Goal: Task Accomplishment & Management: Manage account settings

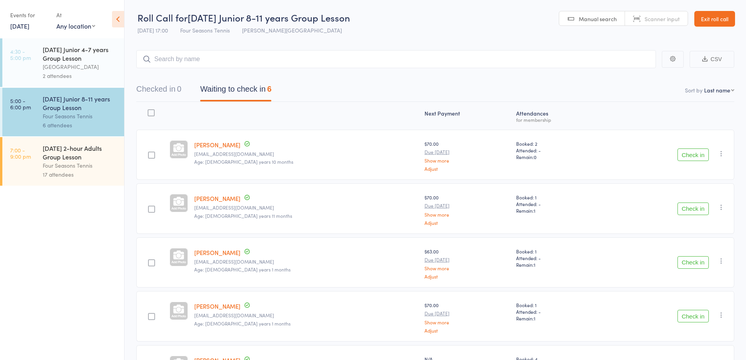
click at [715, 18] on link "Exit roll call" at bounding box center [714, 19] width 41 height 16
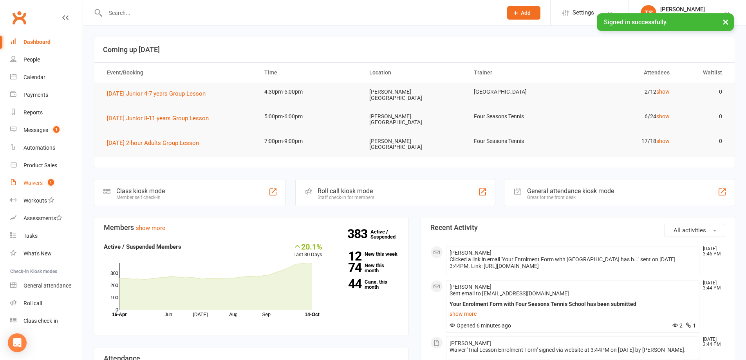
click at [49, 182] on span "1" at bounding box center [51, 182] width 6 height 7
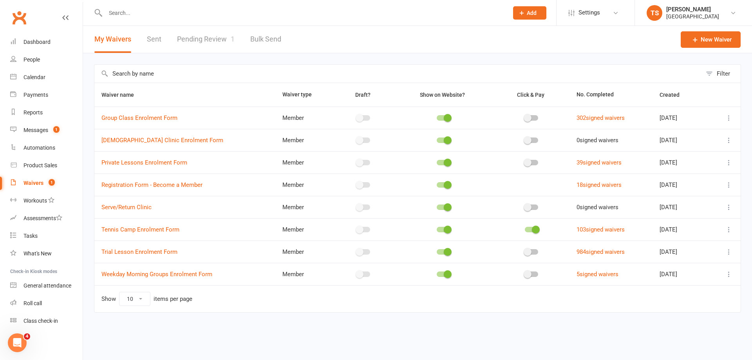
click at [198, 39] on link "Pending Review 1" at bounding box center [206, 39] width 58 height 27
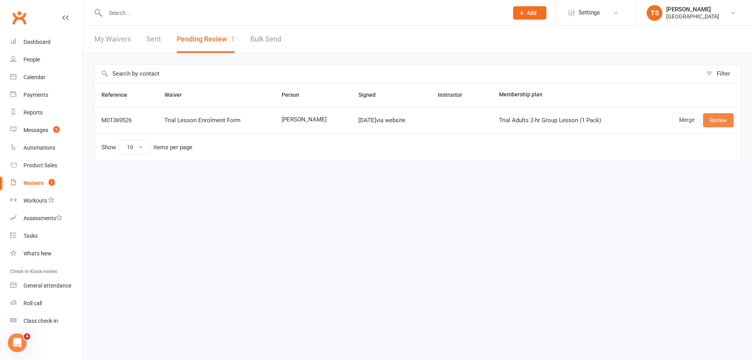
click at [711, 121] on link "Review" at bounding box center [718, 120] width 31 height 14
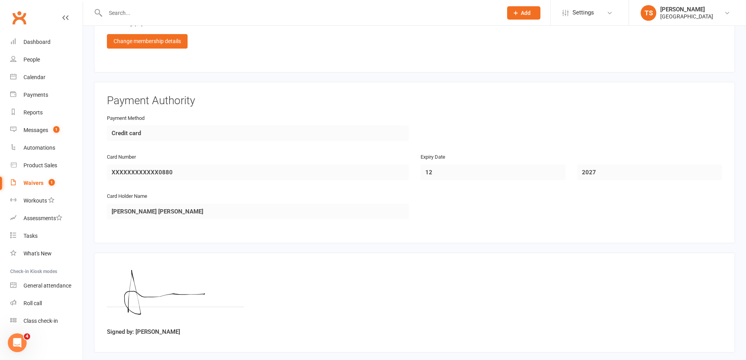
scroll to position [692, 0]
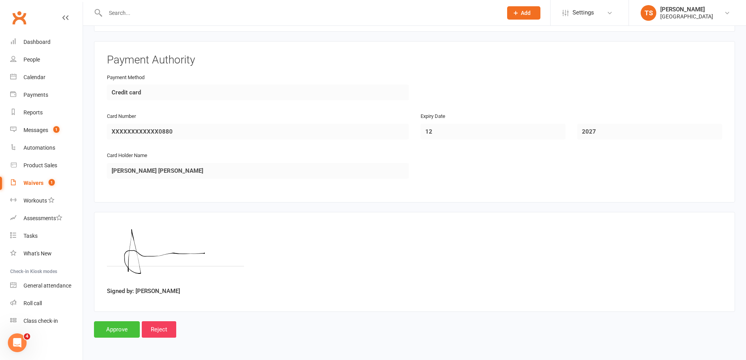
click at [103, 332] on input "Approve" at bounding box center [117, 329] width 46 height 16
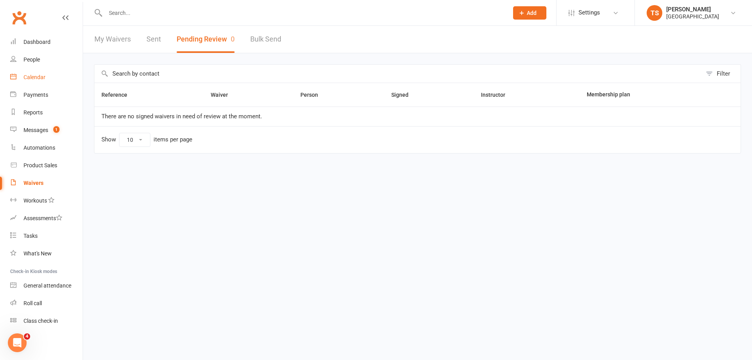
click at [38, 77] on div "Calendar" at bounding box center [35, 77] width 22 height 6
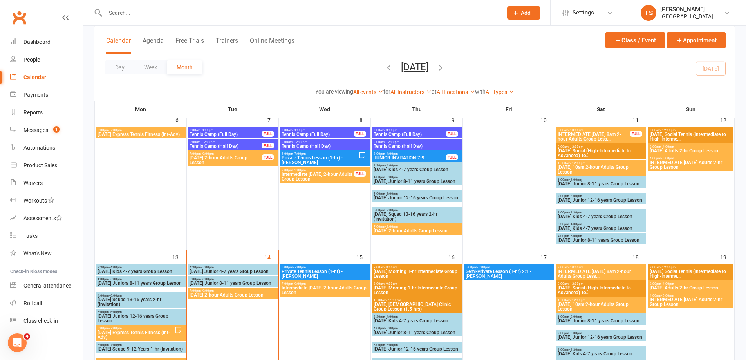
scroll to position [235, 0]
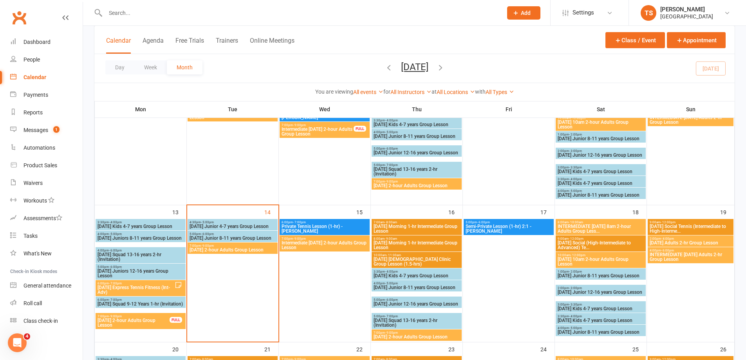
click at [210, 248] on span "Tuesday 2-hour Adults Group Lesson" at bounding box center [232, 250] width 87 height 5
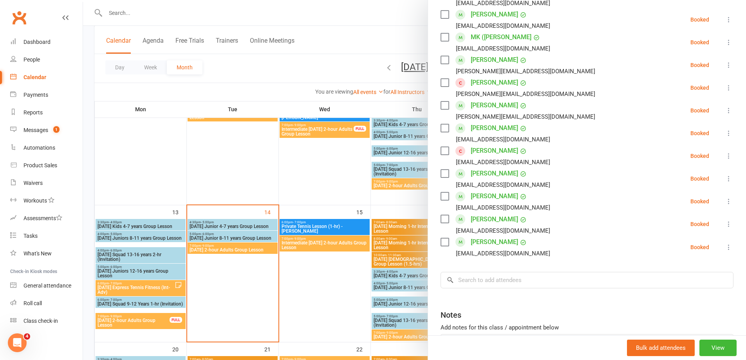
scroll to position [274, 0]
click at [464, 275] on input "search" at bounding box center [587, 279] width 293 height 16
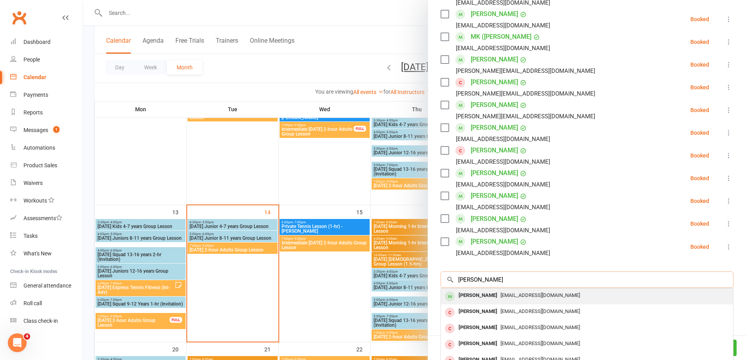
type input "Alex Tse"
click at [471, 296] on div "Alex Tse" at bounding box center [478, 295] width 45 height 11
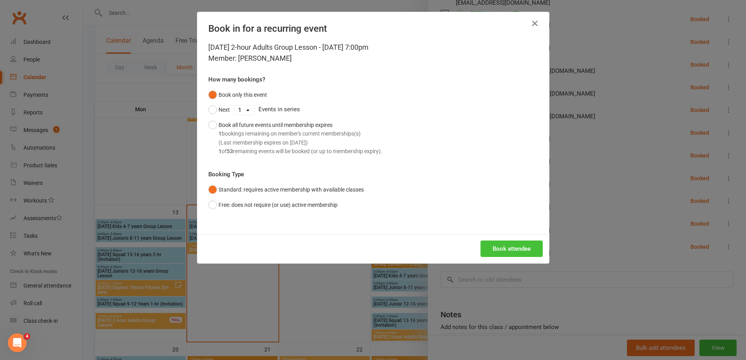
click at [513, 249] on button "Book attendee" at bounding box center [512, 248] width 62 height 16
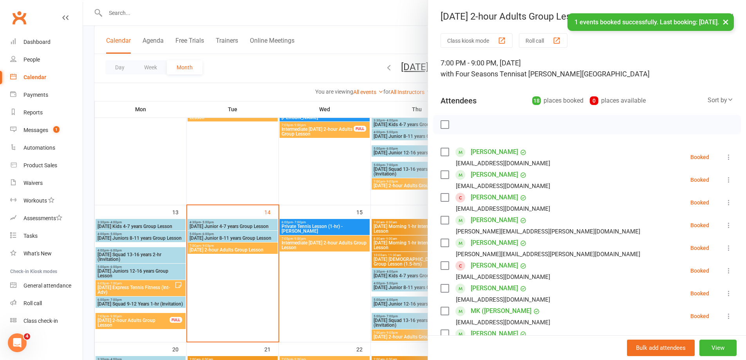
scroll to position [118, 0]
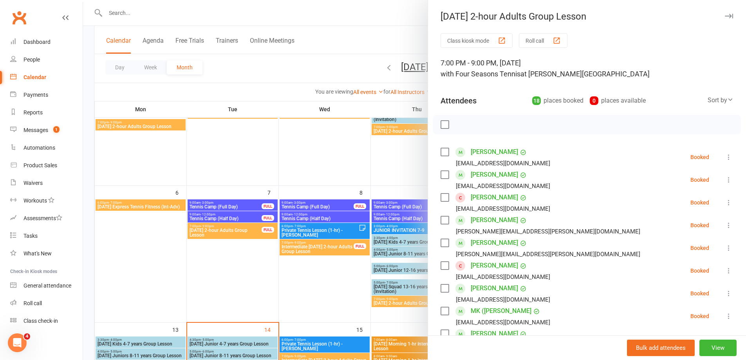
click at [537, 40] on button "Roll call" at bounding box center [543, 40] width 49 height 14
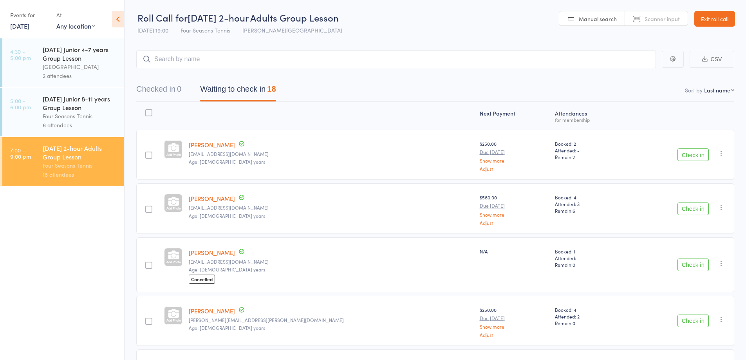
click at [714, 59] on button "CSV" at bounding box center [712, 59] width 45 height 17
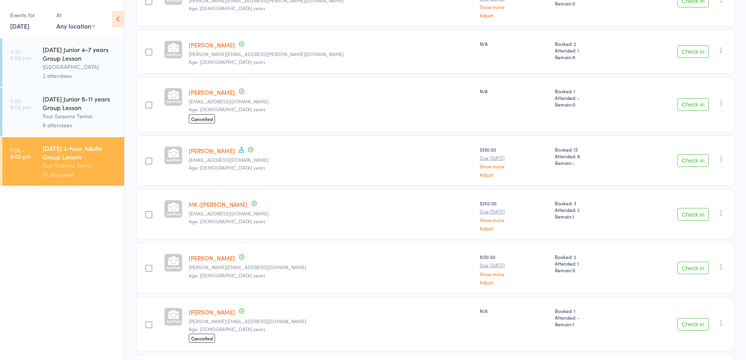
scroll to position [392, 0]
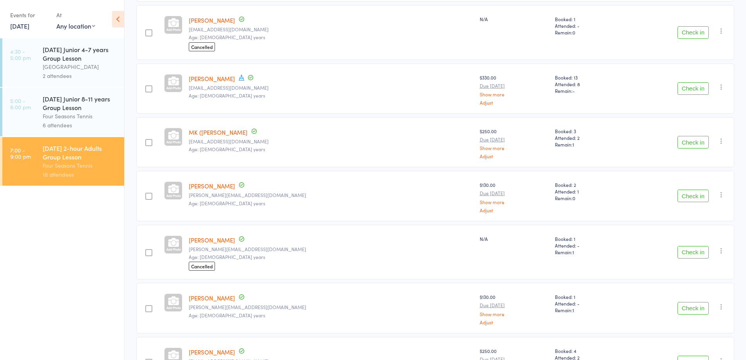
click at [212, 240] on link "[PERSON_NAME]" at bounding box center [212, 240] width 46 height 8
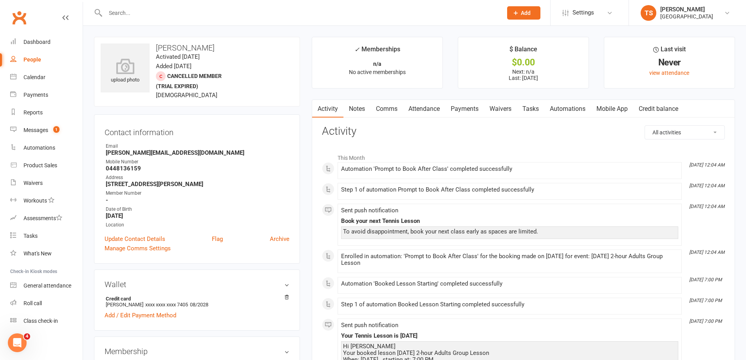
click at [506, 109] on link "Waivers" at bounding box center [500, 109] width 33 height 18
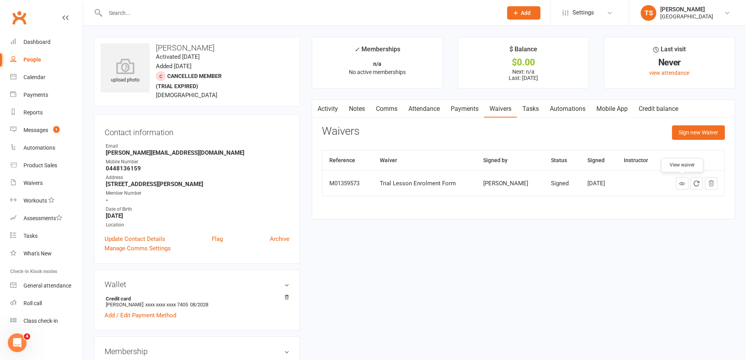
click at [682, 183] on icon at bounding box center [682, 184] width 6 height 6
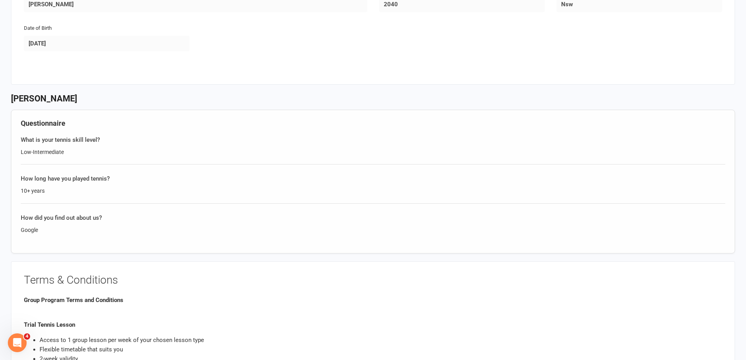
scroll to position [353, 0]
